Goal: Task Accomplishment & Management: Manage account settings

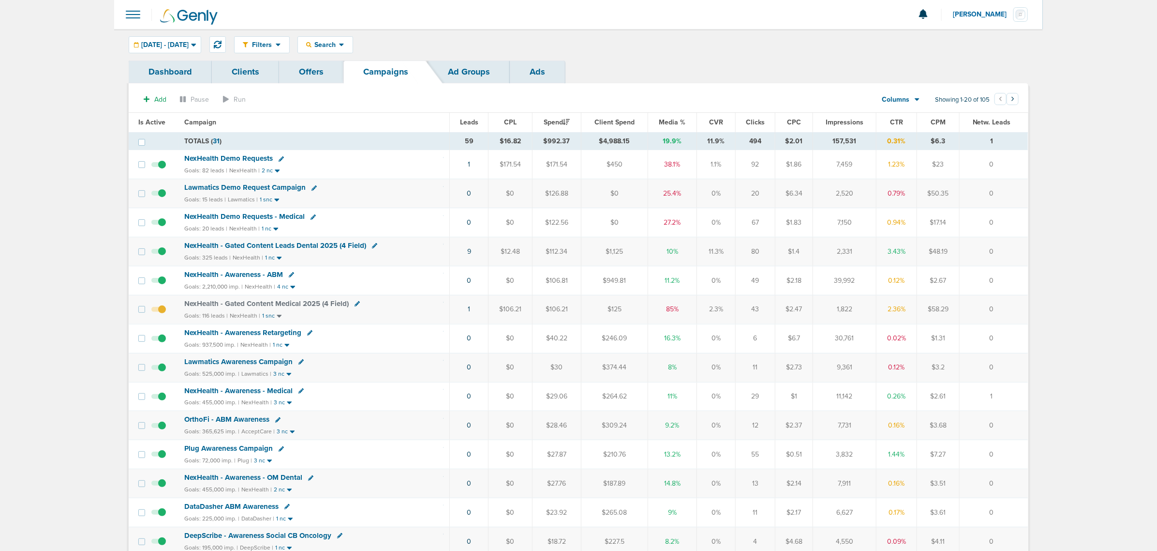
click at [554, 14] on div at bounding box center [578, 14] width 929 height 29
click at [132, 17] on span at bounding box center [132, 14] width 21 height 21
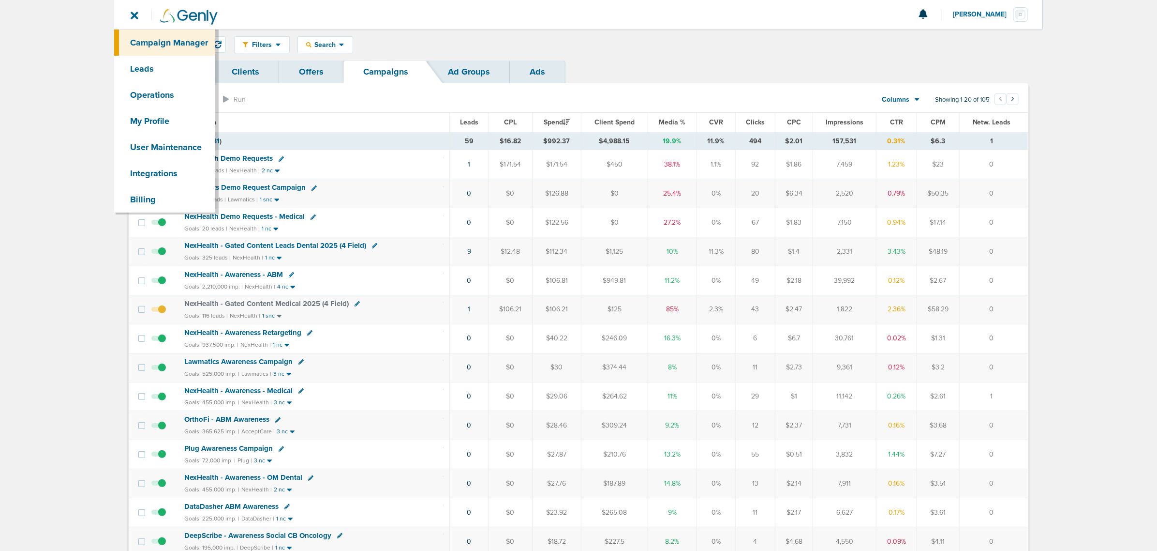
click at [81, 219] on main "Notifications You have no unread notifications [PERSON_NAME] Profile Sign Out C…" at bounding box center [578, 412] width 1157 height 824
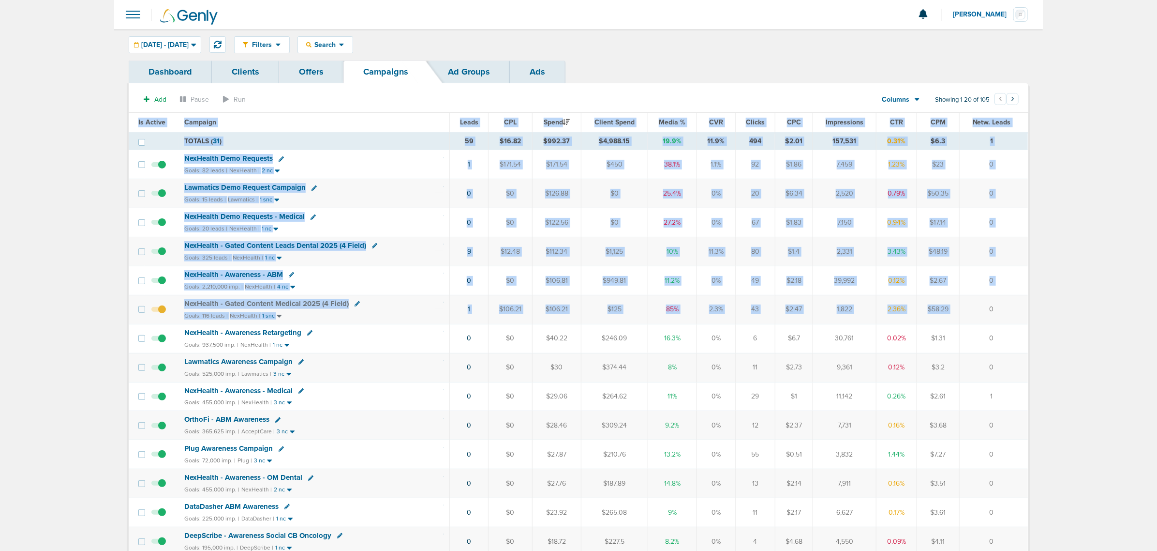
drag, startPoint x: 311, startPoint y: 127, endPoint x: 981, endPoint y: 322, distance: 697.8
click at [770, 321] on main "Notifications You have no unread notifications [PERSON_NAME] Profile Sign Out C…" at bounding box center [578, 412] width 1157 height 824
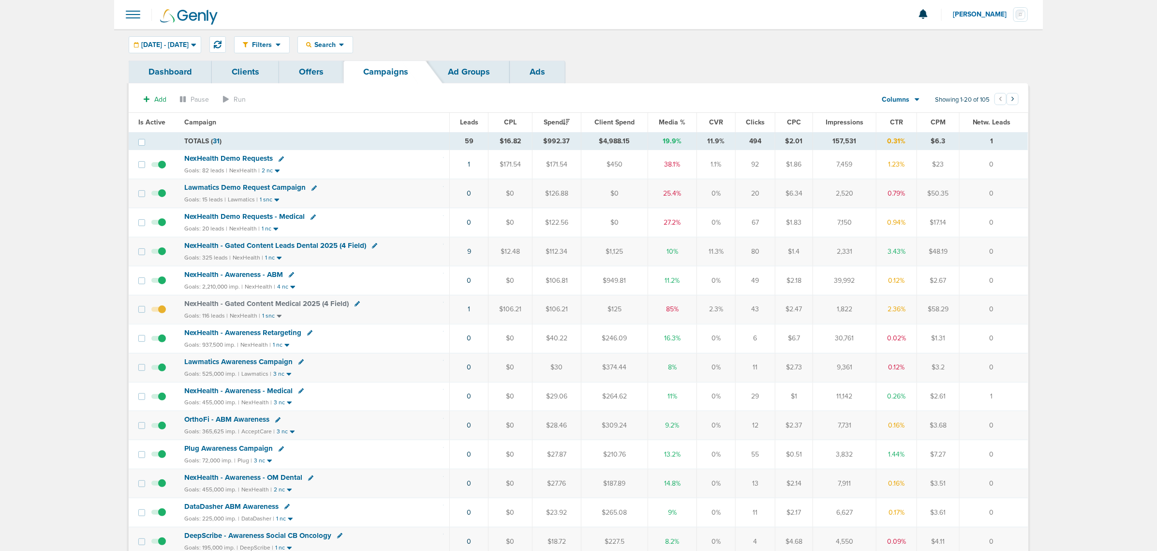
click at [770, 300] on main "Notifications You have no unread notifications [PERSON_NAME] Profile Sign Out C…" at bounding box center [578, 412] width 1157 height 824
click at [260, 66] on link "Clients" at bounding box center [245, 71] width 67 height 23
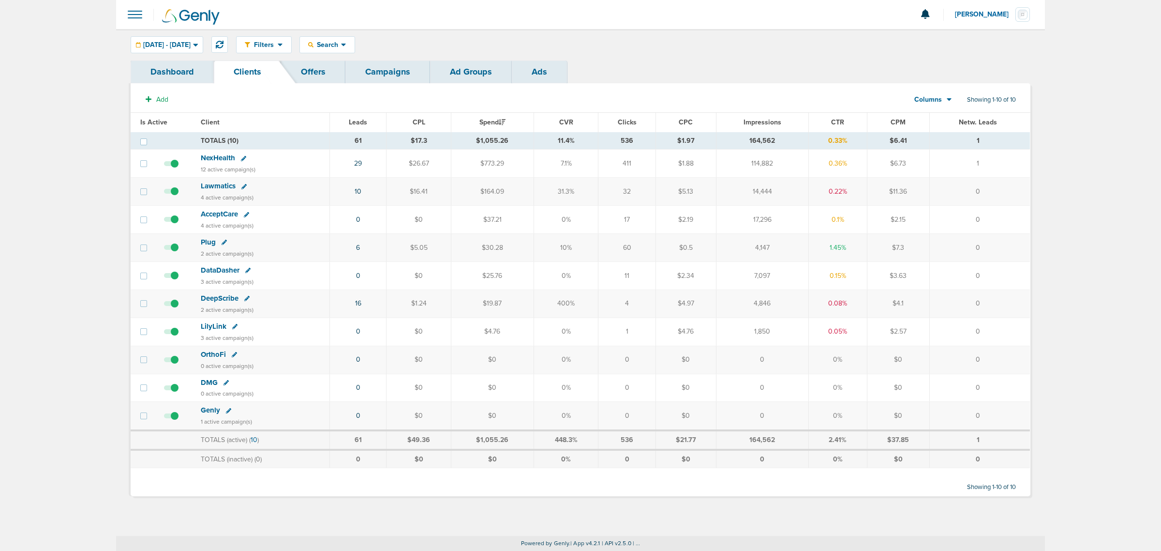
click at [501, 22] on div at bounding box center [580, 14] width 929 height 29
click at [224, 42] on icon at bounding box center [220, 45] width 8 height 8
click at [388, 67] on link "Campaigns" at bounding box center [387, 71] width 85 height 23
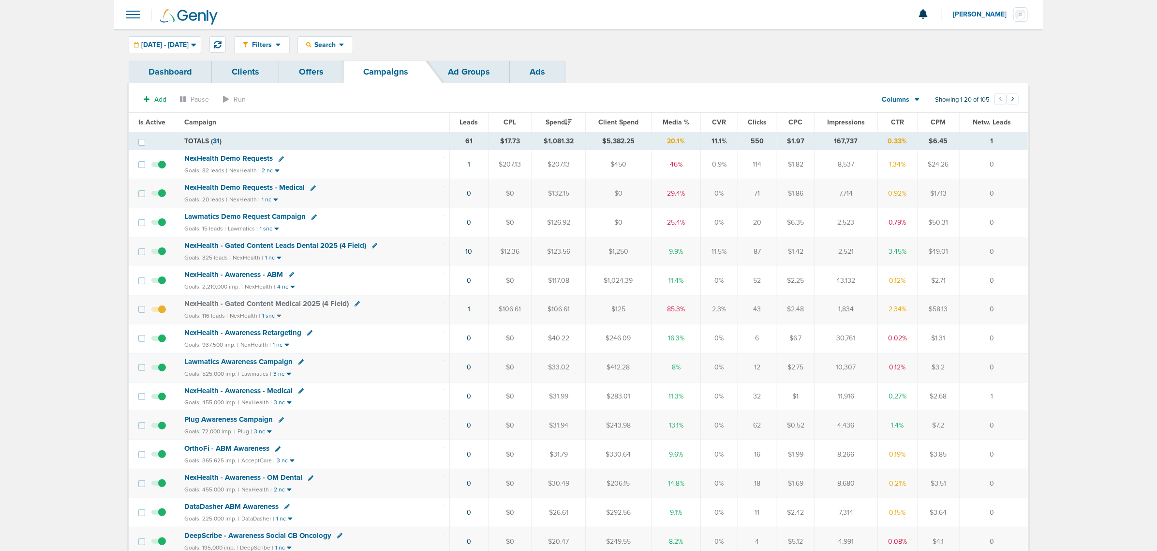
click at [306, 218] on div "Lawmatics Demo Request Campaign" at bounding box center [247, 216] width 127 height 8
click at [315, 217] on div "Lawmatics Demo Request Campaign" at bounding box center [313, 217] width 259 height 10
click at [312, 217] on icon at bounding box center [314, 216] width 5 height 5
select select
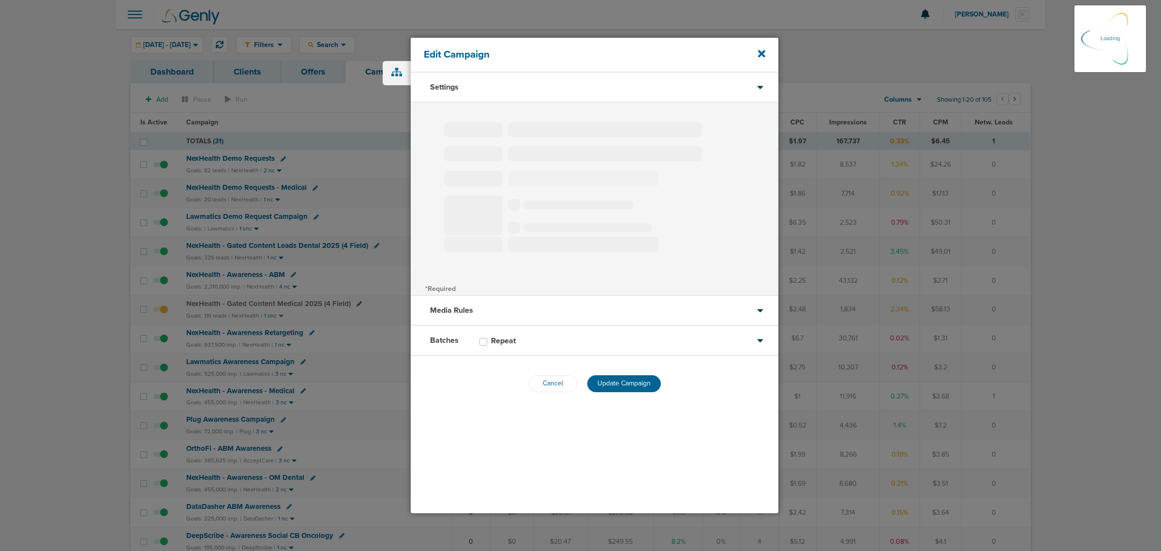
type input "Lawmatics Demo Request Campaign"
select select "Leads"
radio input "true"
select select "readWrite"
select select "1"
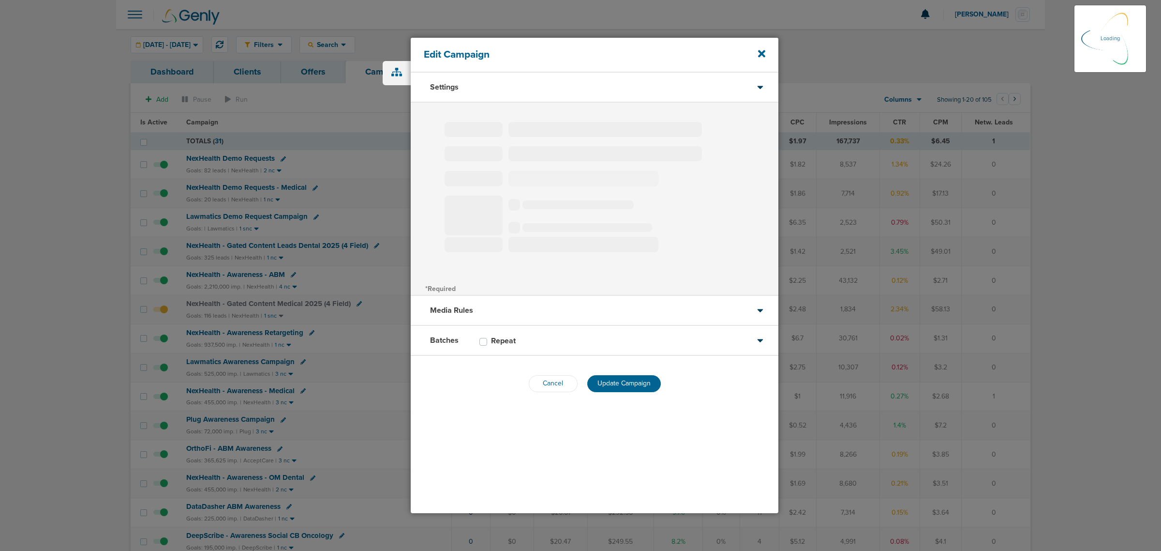
select select "2"
select select "3"
select select "4"
select select "6"
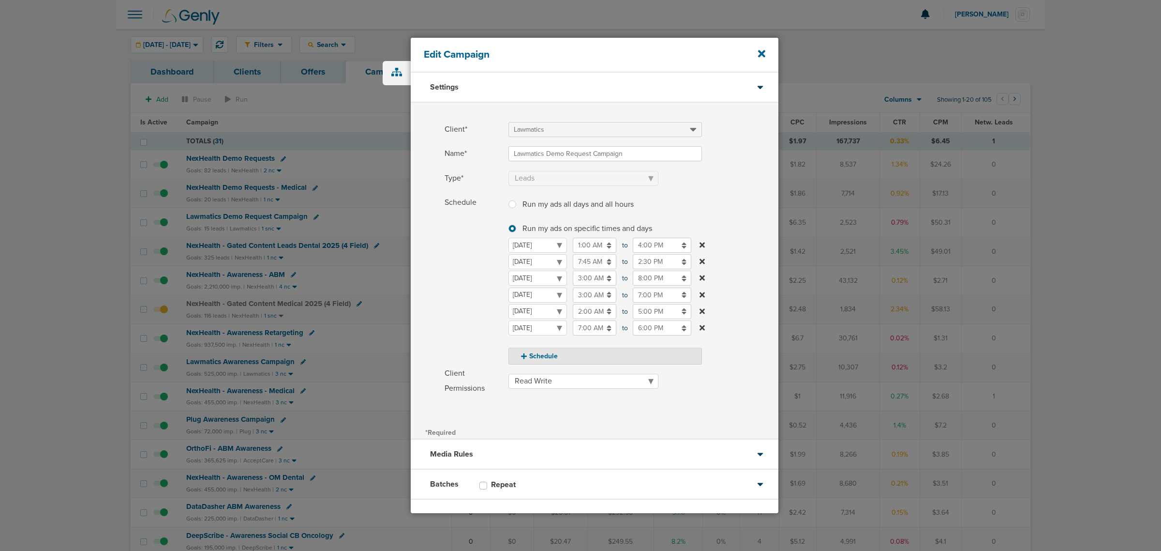
click at [647, 276] on input "8:00 PM" at bounding box center [662, 277] width 59 height 15
click at [633, 333] on icon at bounding box center [637, 347] width 9 height 6
type input "5:00 PM"
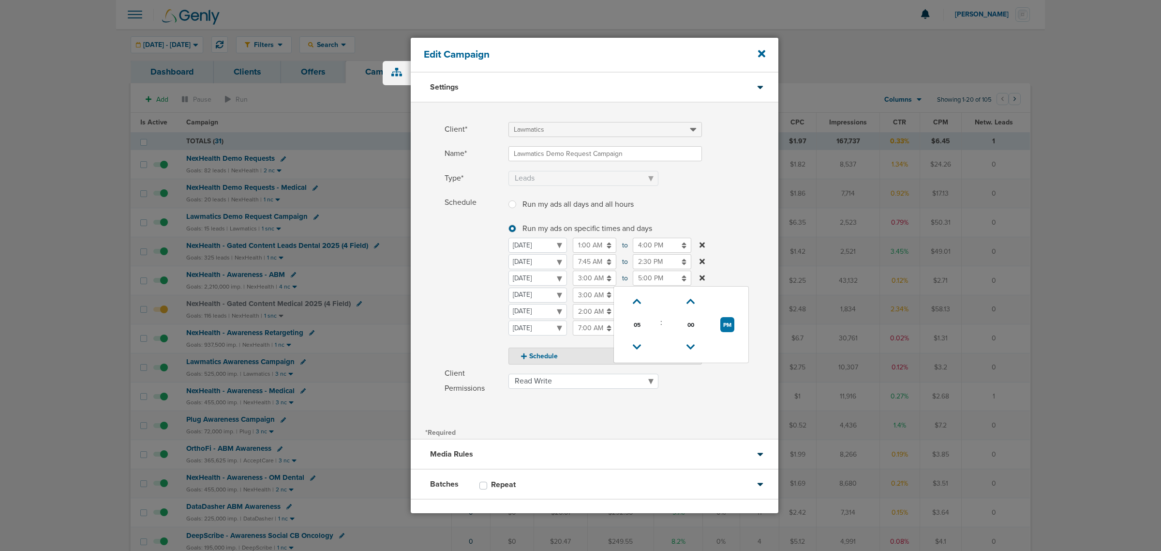
drag, startPoint x: 743, startPoint y: 203, endPoint x: 732, endPoint y: 242, distance: 40.7
click at [743, 205] on label "Schedule Run my ads all days and all hours Run my ads all days and all hours Ru…" at bounding box center [612, 279] width 334 height 169
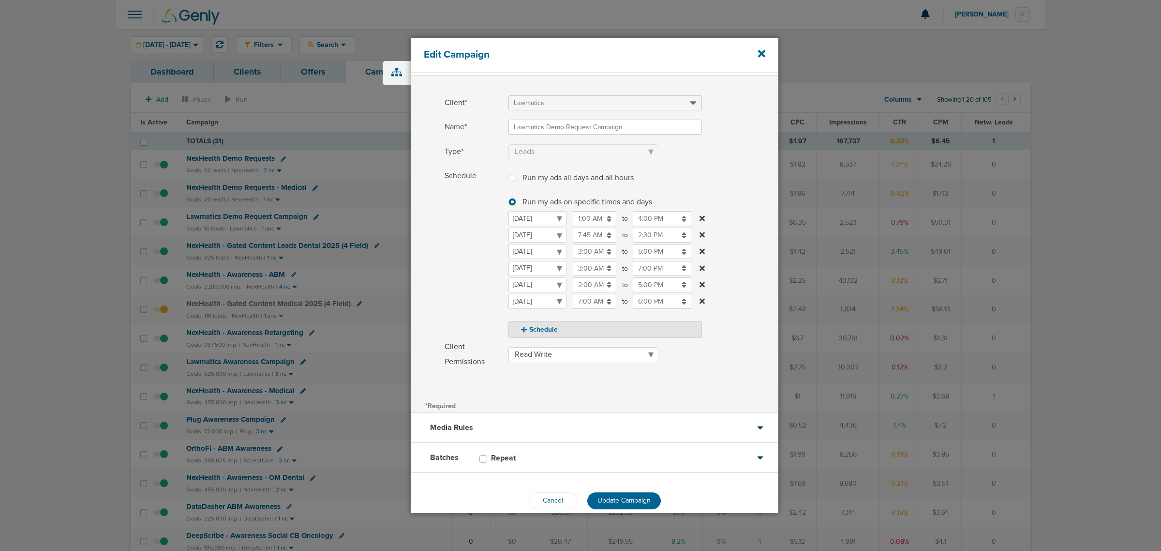
scroll to position [41, 0]
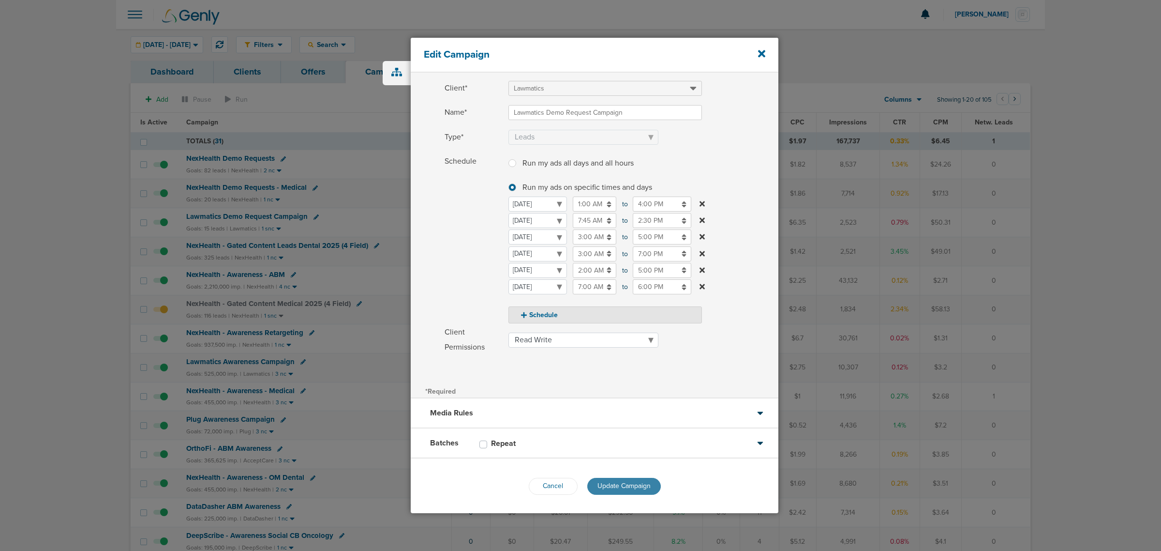
click at [627, 333] on span "Update Campaign" at bounding box center [624, 485] width 53 height 8
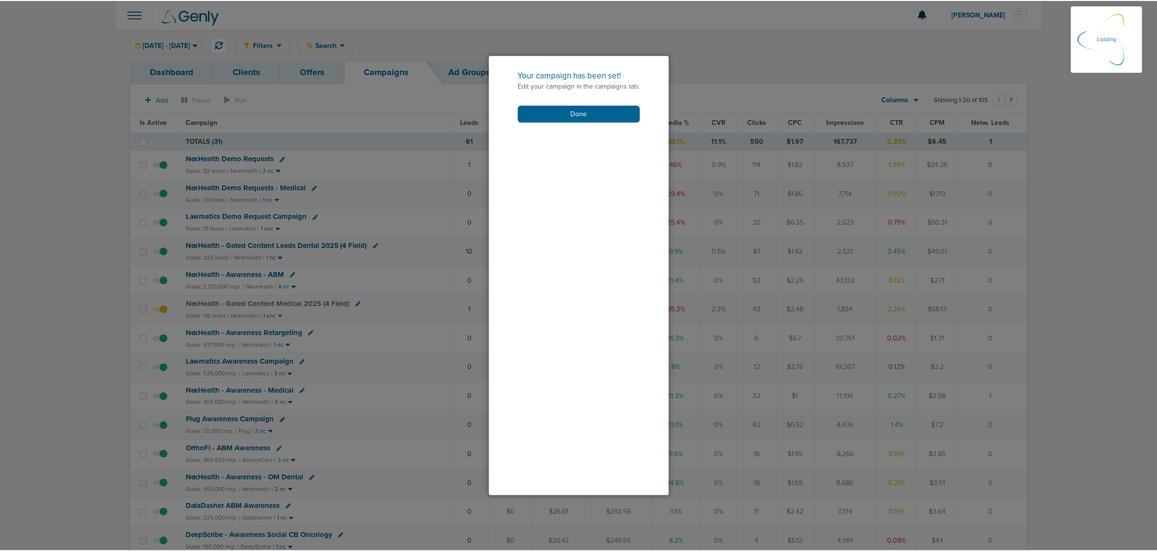
scroll to position [10, 0]
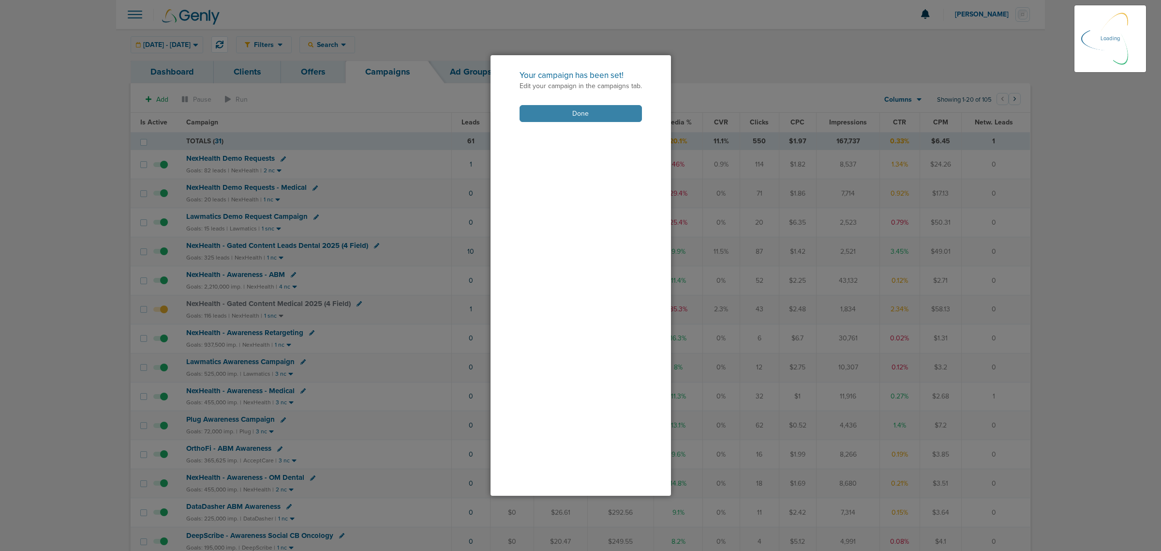
click at [586, 111] on button "Done" at bounding box center [581, 113] width 122 height 17
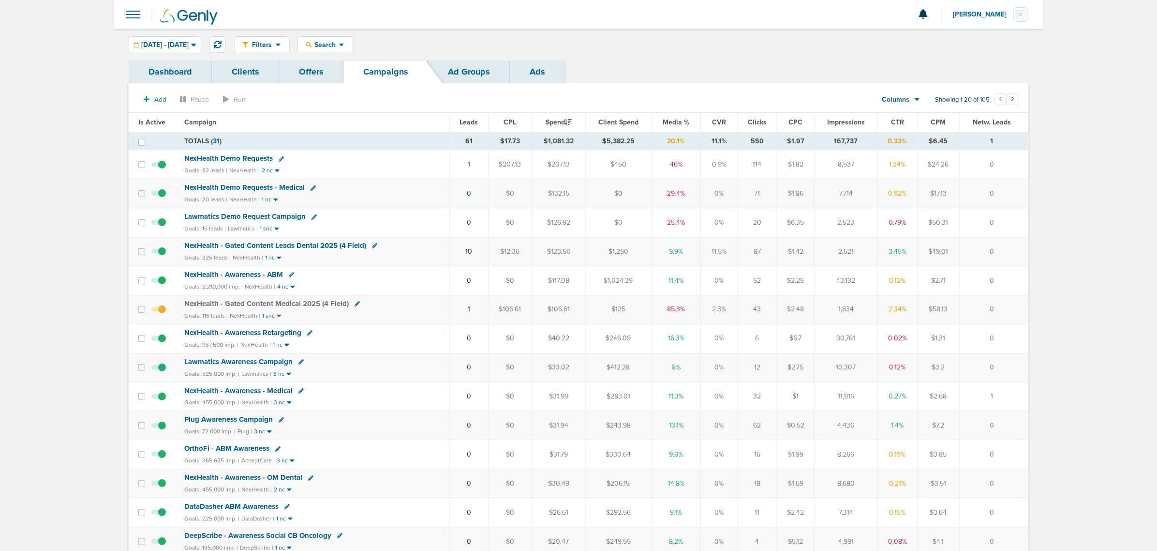
click at [228, 157] on span "NexHealth Demo Requests" at bounding box center [228, 158] width 89 height 9
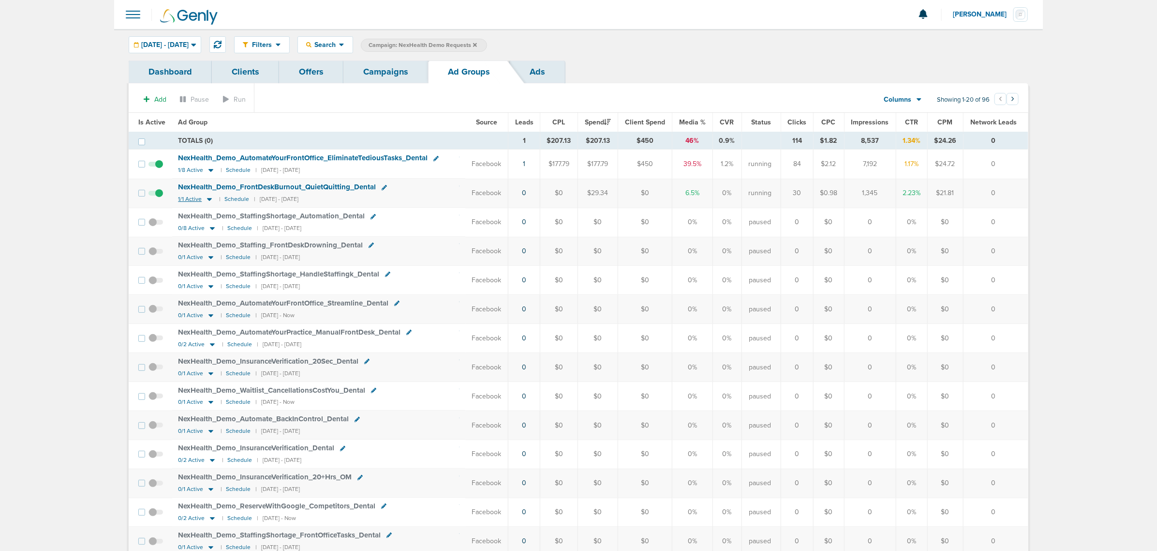
click at [207, 198] on icon at bounding box center [210, 199] width 10 height 8
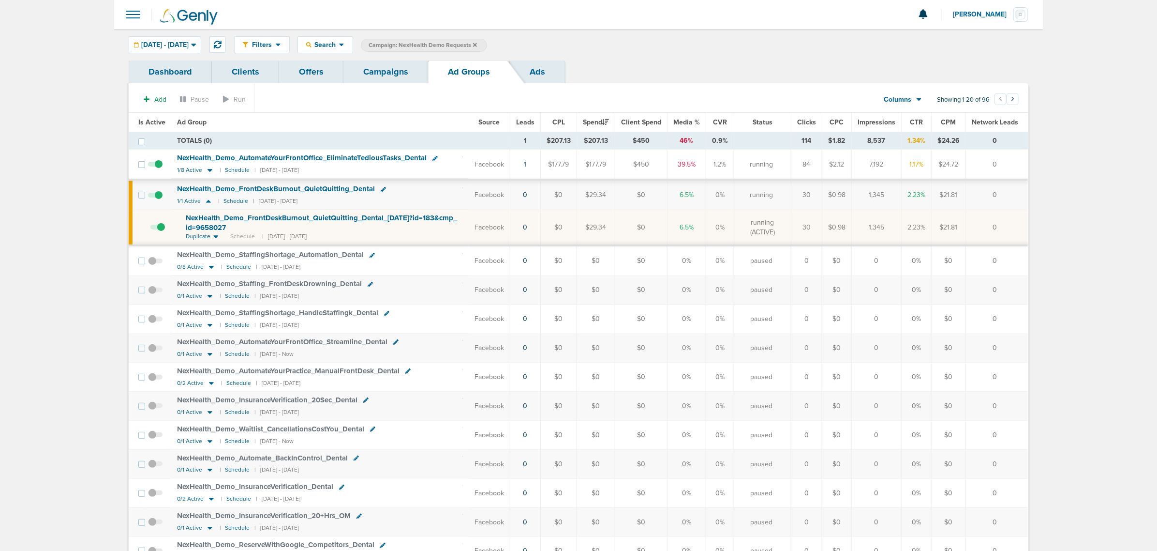
click at [306, 219] on span "NexHealth_ Demo_ FrontDeskBurnout_ QuietQuitting_ Dental_ [DATE]?id=183&cmp_ id…" at bounding box center [321, 222] width 271 height 18
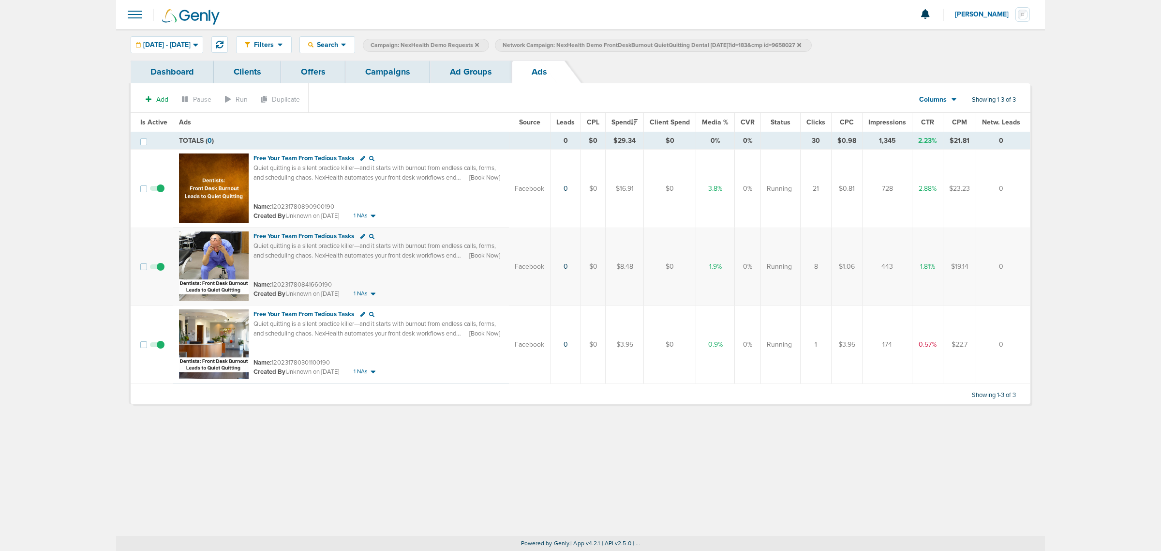
click at [454, 63] on link "Ad Groups" at bounding box center [471, 71] width 82 height 23
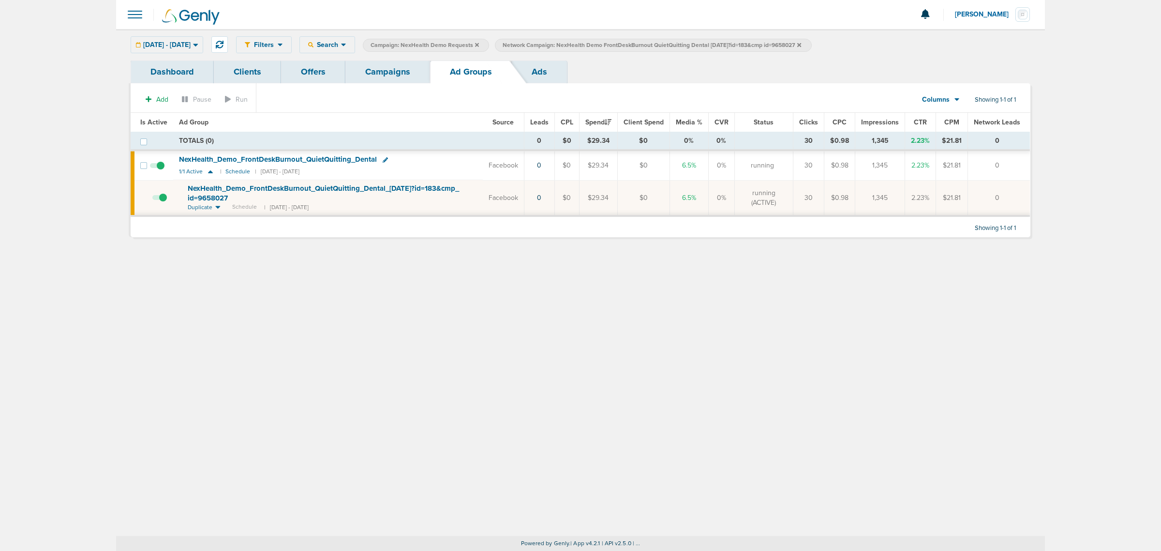
click at [395, 69] on link "Campaigns" at bounding box center [387, 71] width 85 height 23
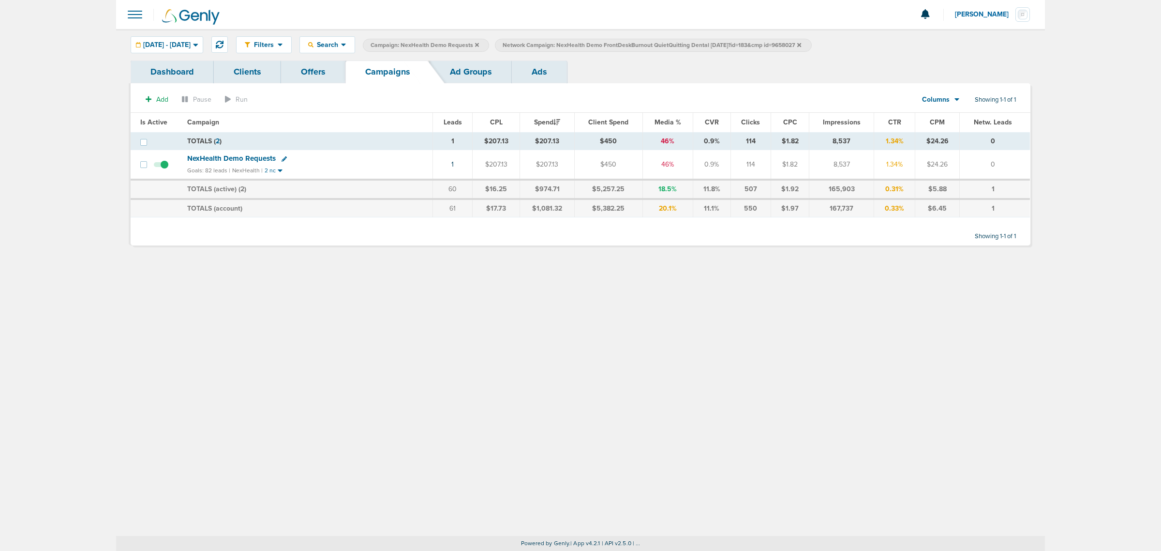
click at [293, 64] on link "Offers" at bounding box center [313, 71] width 64 height 23
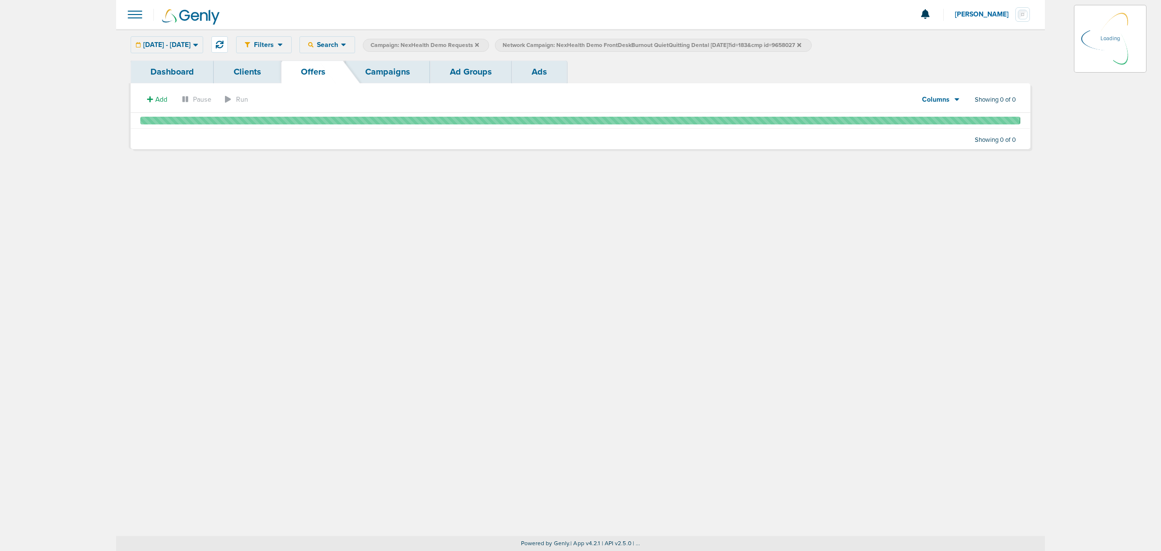
click at [240, 69] on link "Clients" at bounding box center [247, 71] width 67 height 23
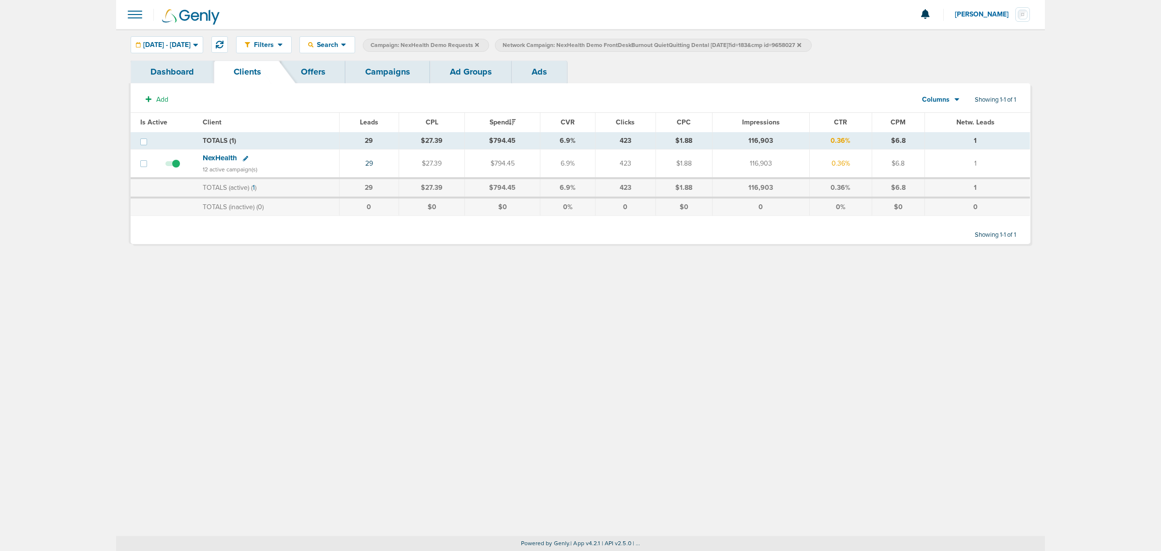
click at [479, 45] on icon at bounding box center [477, 45] width 4 height 4
click at [669, 44] on icon at bounding box center [667, 45] width 4 height 4
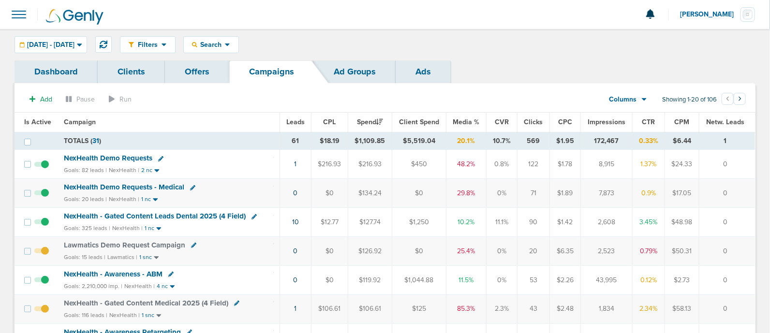
click at [128, 64] on link "Clients" at bounding box center [131, 71] width 67 height 23
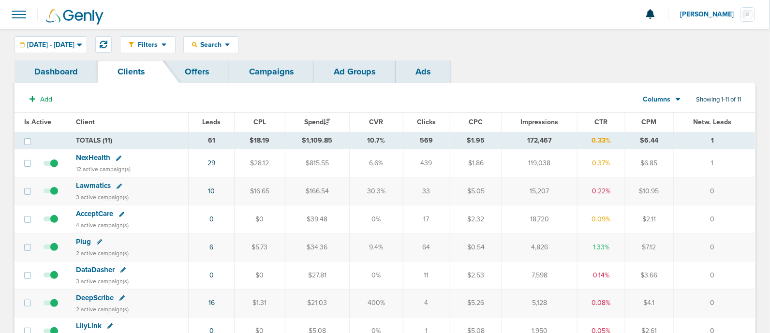
scroll to position [181, 0]
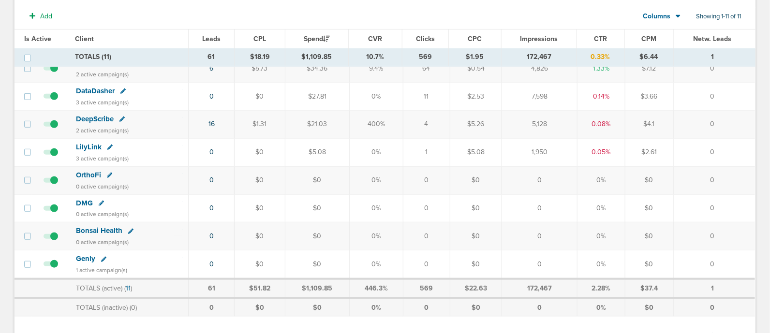
click at [97, 226] on span "Bonsai Health" at bounding box center [99, 230] width 46 height 9
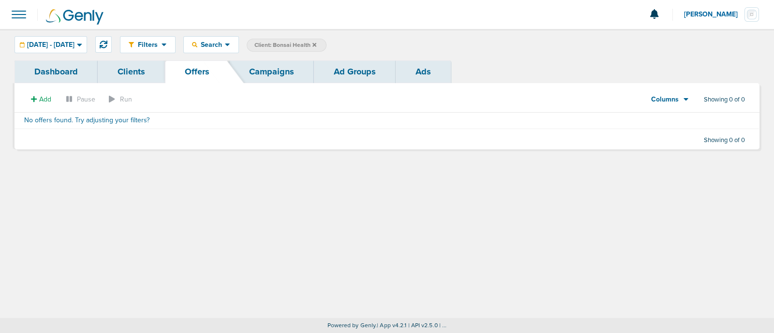
click at [288, 205] on div "Filters Active Only Settings Status Active Inactive Objectives MQL SQL Traffic …" at bounding box center [387, 173] width 774 height 289
click at [316, 45] on icon at bounding box center [315, 45] width 4 height 6
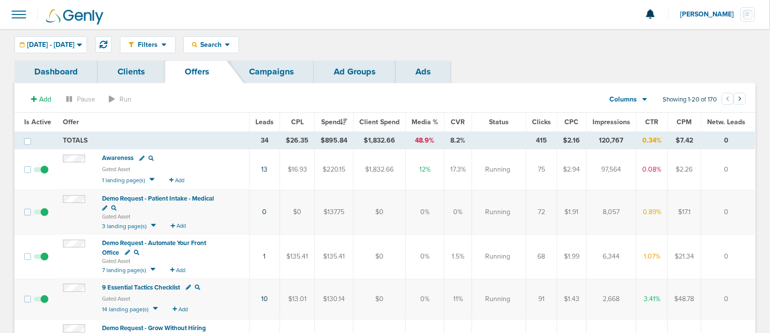
click at [257, 66] on link "Campaigns" at bounding box center [271, 71] width 85 height 23
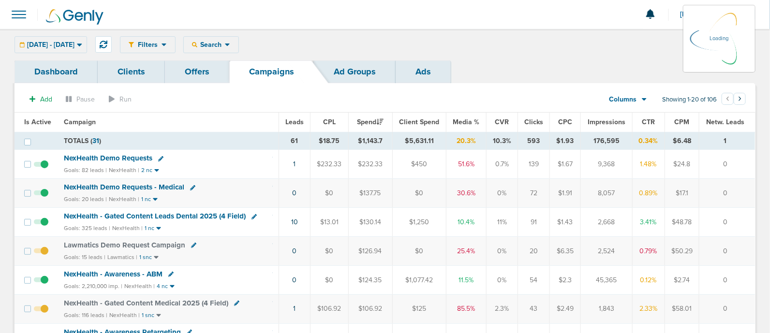
click at [80, 41] on div "08.13.2025 - 08.13.2025 Today Yesterday Last 7 Days Last 14 Days This Month Las…" at bounding box center [51, 44] width 73 height 17
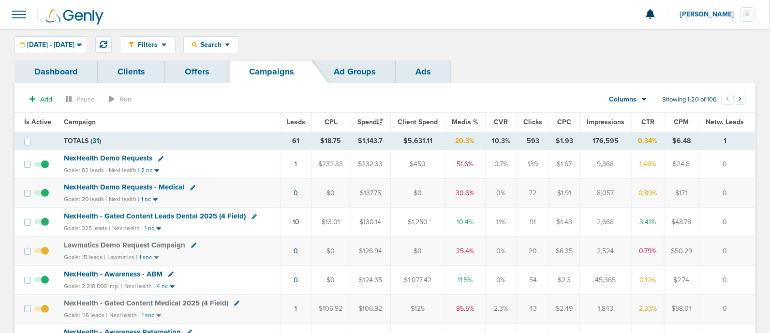
click at [110, 159] on span "NexHealth Demo Requests" at bounding box center [108, 158] width 89 height 9
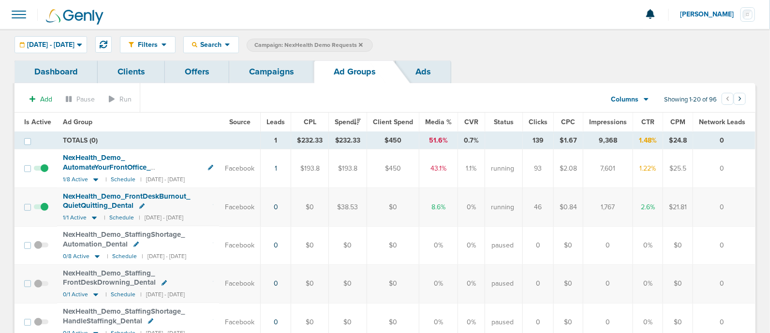
drag, startPoint x: 737, startPoint y: 205, endPoint x: 201, endPoint y: 210, distance: 535.7
click at [201, 210] on tr "NexHealth_ Demo_ FrontDeskBurnout_ QuietQuitting_ Dental 1/1 Active | Schedule …" at bounding box center [385, 207] width 741 height 38
click at [203, 207] on div "NexHealth_ Demo_ FrontDeskBurnout_ QuietQuitting_ Dental" at bounding box center [138, 201] width 150 height 19
click at [79, 215] on span "1/1 Active" at bounding box center [75, 217] width 24 height 7
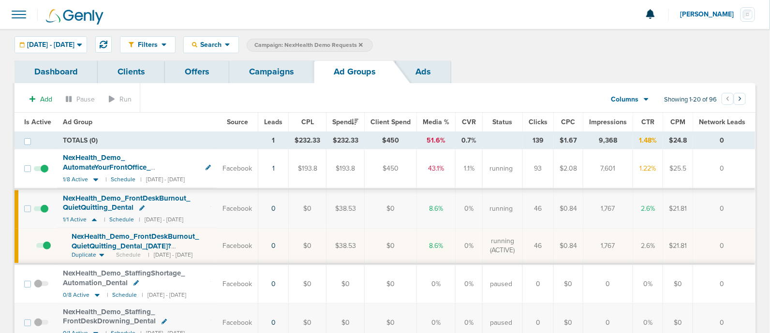
click at [128, 237] on span "NexHealth_ Demo_ FrontDeskBurnout_ QuietQuitting_ Dental_ [DATE]?id=183&cmp_ id…" at bounding box center [135, 246] width 127 height 28
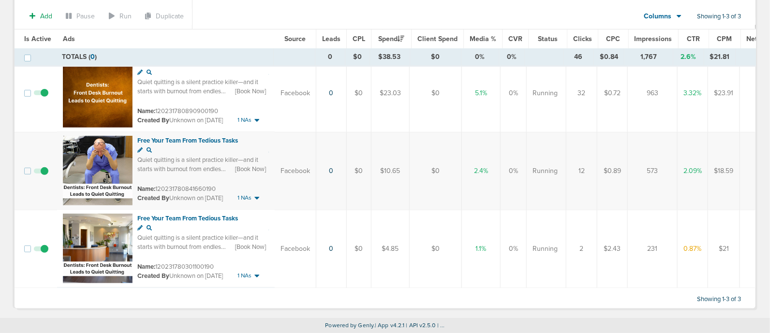
scroll to position [101, 0]
click at [42, 254] on span at bounding box center [41, 254] width 15 height 0
click at [41, 251] on input "checkbox" at bounding box center [41, 251] width 0 height 0
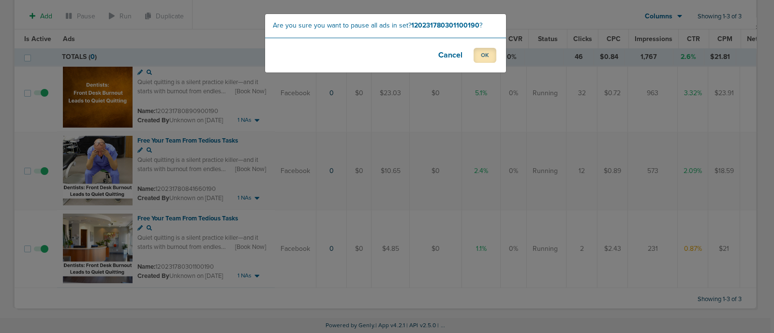
click at [486, 56] on button "OK" at bounding box center [485, 55] width 23 height 15
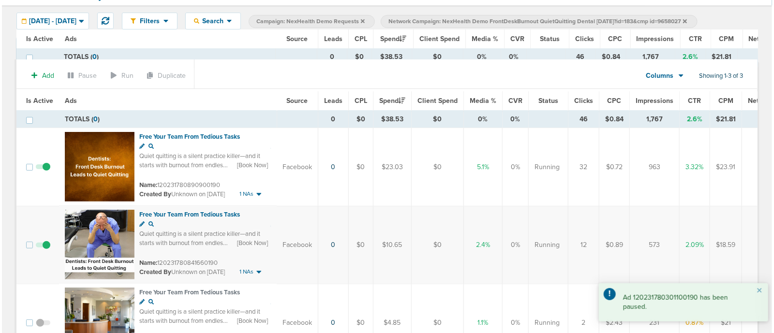
scroll to position [0, 0]
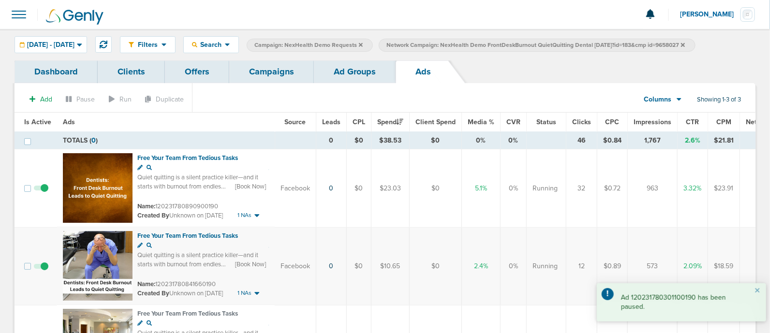
drag, startPoint x: 698, startPoint y: 189, endPoint x: 679, endPoint y: 190, distance: 18.4
click at [679, 190] on td "3.32%" at bounding box center [693, 189] width 30 height 78
click at [336, 67] on link "Ad Groups" at bounding box center [355, 71] width 82 height 23
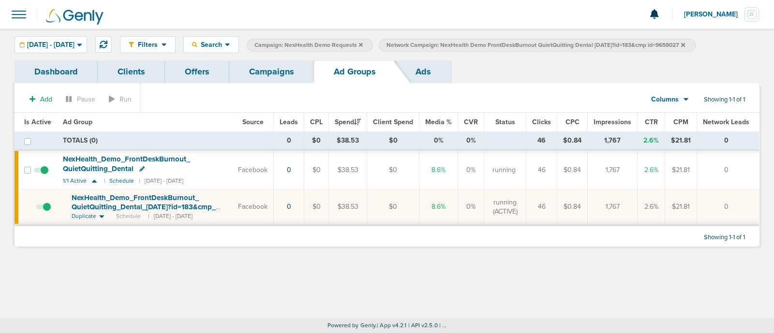
click at [289, 72] on link "Campaigns" at bounding box center [271, 71] width 85 height 23
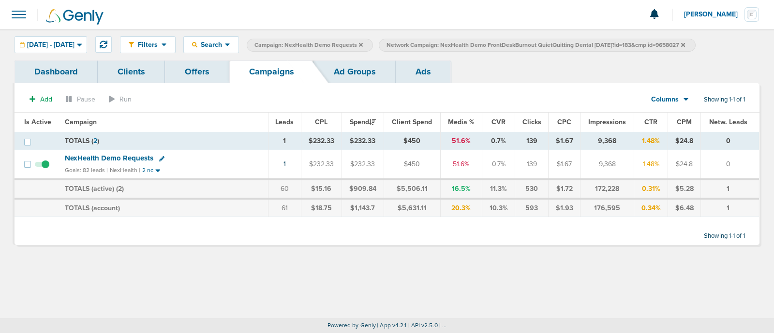
click at [685, 43] on icon at bounding box center [683, 45] width 4 height 6
click at [363, 44] on icon at bounding box center [361, 45] width 4 height 4
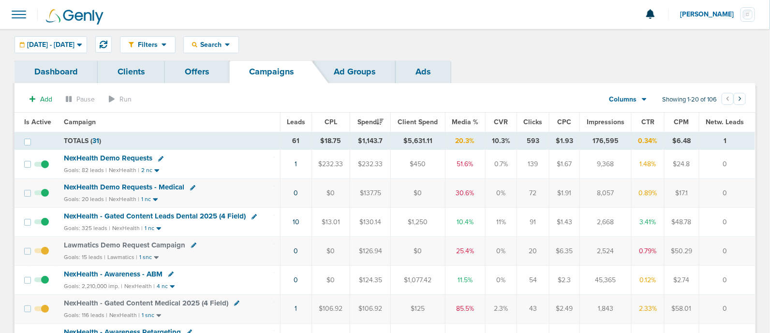
drag, startPoint x: 735, startPoint y: 188, endPoint x: 275, endPoint y: 190, distance: 459.2
click at [275, 190] on tr "NexHealth Demo Requests - Medical Goals: 20 leads | NexHealth | 1 nc 0 $0 $137.…" at bounding box center [385, 193] width 741 height 29
click at [266, 190] on div "NexHealth Demo Requests - Medical" at bounding box center [169, 188] width 210 height 10
click at [190, 186] on icon at bounding box center [192, 187] width 5 height 5
select select
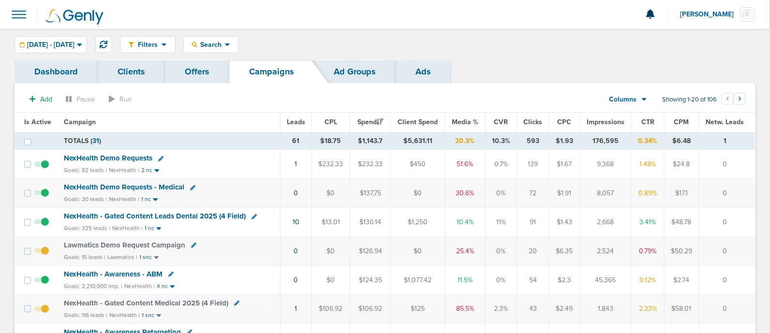
select select
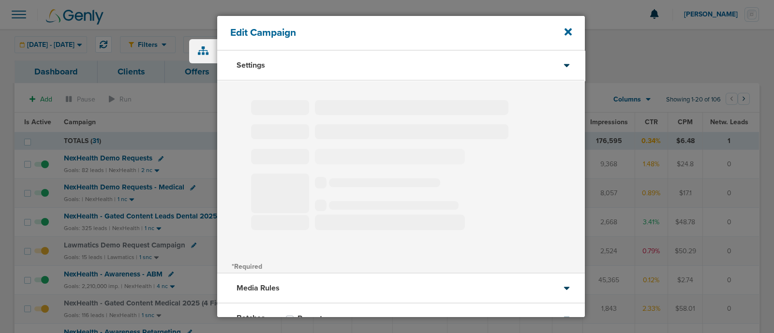
select select "1"
select select "2"
select select "3"
select select "4"
select select "6"
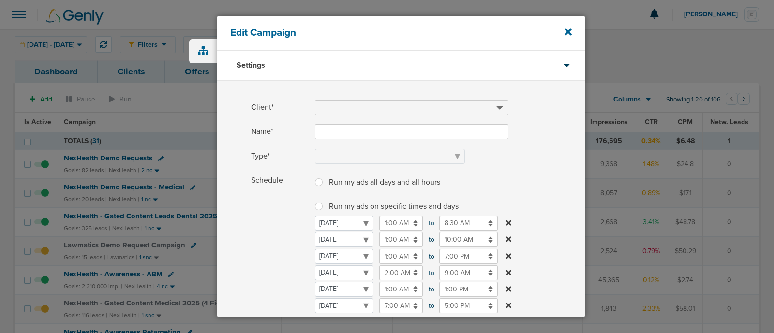
type input "NexHealth Demo Requests - Medical"
select select "Leads"
radio input "true"
select select "readOnly"
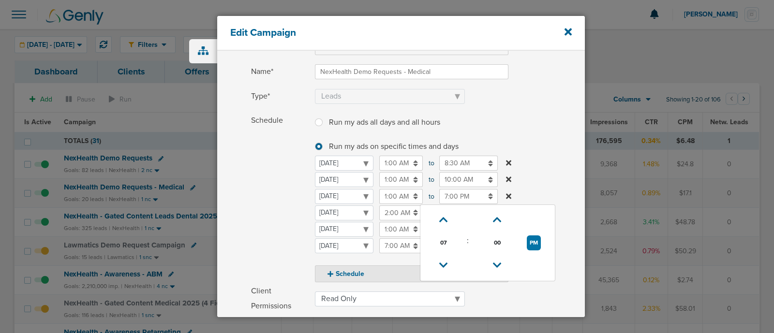
click at [456, 200] on input "7:00 PM" at bounding box center [468, 196] width 59 height 15
click at [442, 263] on icon at bounding box center [443, 266] width 9 height 6
type input "6:00 PM"
click at [544, 143] on label "Schedule Run my ads all days and all hours Run my ads all days and all hours Ru…" at bounding box center [418, 197] width 334 height 169
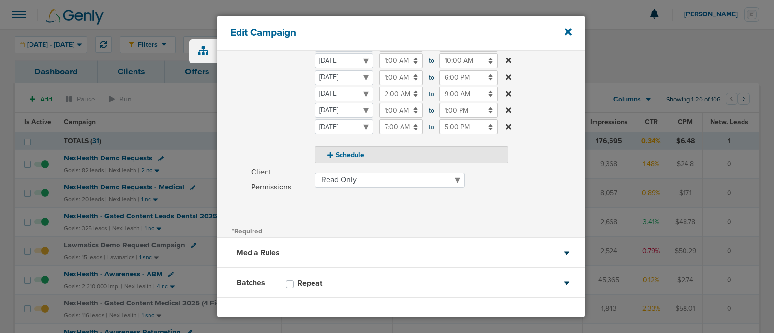
scroll to position [214, 0]
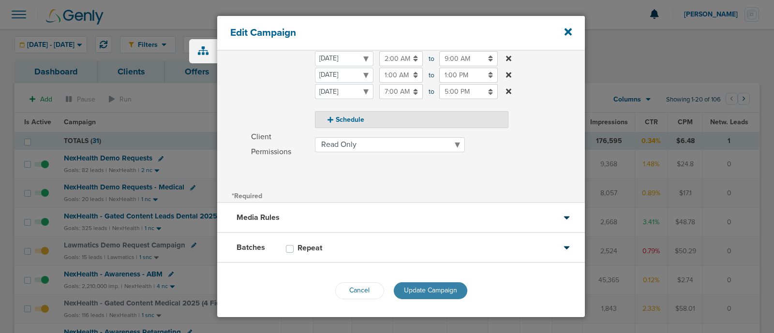
click at [452, 292] on span "Update Campaign" at bounding box center [430, 290] width 53 height 8
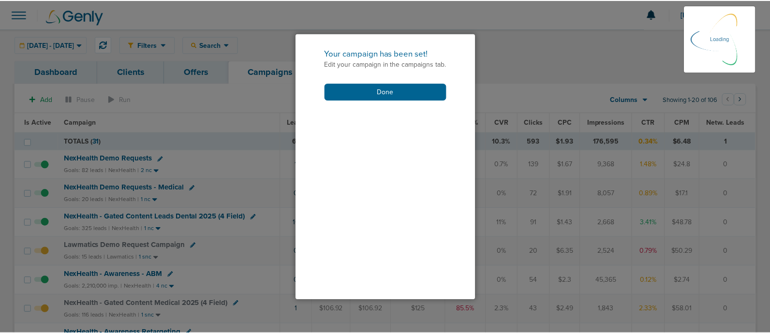
scroll to position [184, 0]
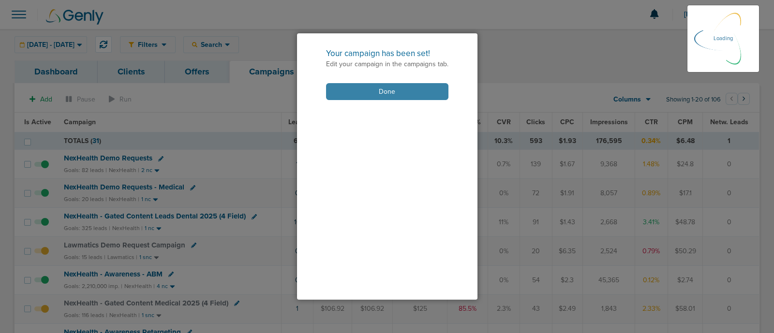
click at [416, 95] on button "Done" at bounding box center [387, 91] width 122 height 17
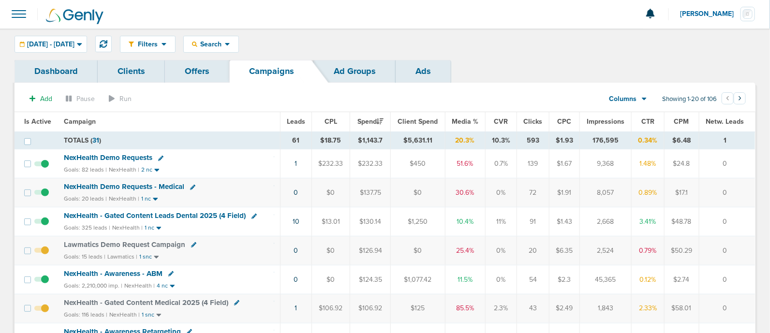
scroll to position [0, 0]
drag, startPoint x: 302, startPoint y: 163, endPoint x: 754, endPoint y: 163, distance: 452.4
click at [754, 163] on tr "NexHealth Demo Requests Goals: 82 leads | NexHealth | 2 nc 1 $232.33 $232.33 $4…" at bounding box center [385, 164] width 741 height 29
click at [725, 166] on td "0" at bounding box center [727, 164] width 56 height 29
